Goal: Find specific fact: Find specific fact

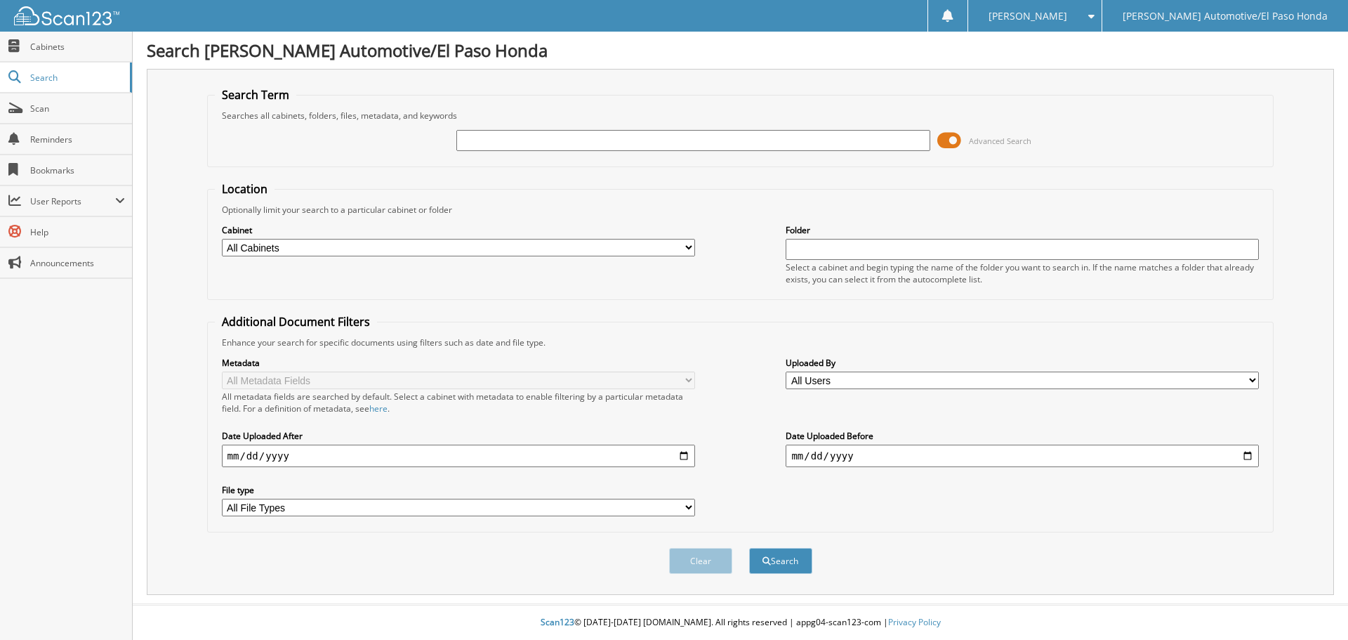
drag, startPoint x: 613, startPoint y: 144, endPoint x: 601, endPoint y: 150, distance: 13.2
click at [613, 144] on input "text" at bounding box center [692, 140] width 473 height 21
click at [572, 135] on input "text" at bounding box center [692, 140] width 473 height 21
type input "47651"
click at [767, 561] on span "submit" at bounding box center [767, 561] width 8 height 8
